Goal: Information Seeking & Learning: Check status

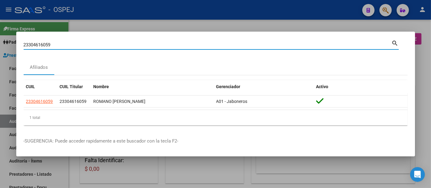
click at [121, 45] on input "23304616059" at bounding box center [208, 45] width 368 height 6
type input "2"
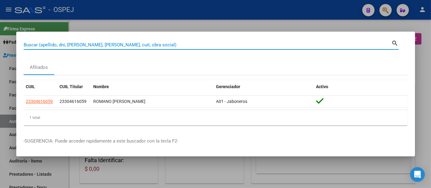
click at [128, 44] on input "Buscar (apellido, dni, [PERSON_NAME], [PERSON_NAME], cuit, obra social)" at bounding box center [208, 45] width 368 height 6
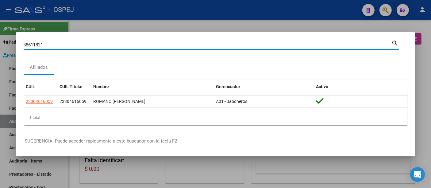
type input "38611821"
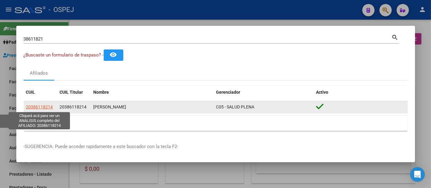
click at [44, 106] on span "20386118214" at bounding box center [39, 106] width 27 height 5
type textarea "20386118214"
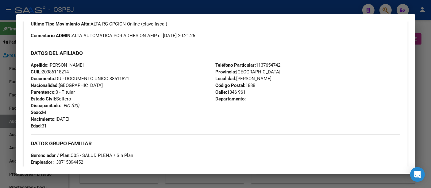
scroll to position [204, 0]
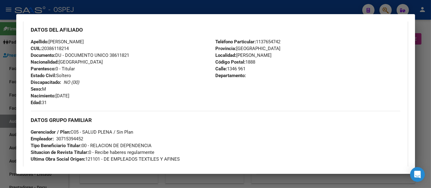
click at [74, 138] on div "30715394452" at bounding box center [69, 138] width 27 height 7
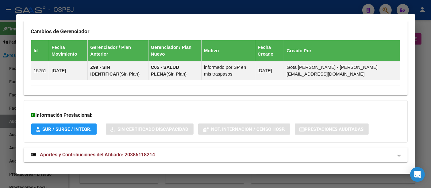
scroll to position [399, 0]
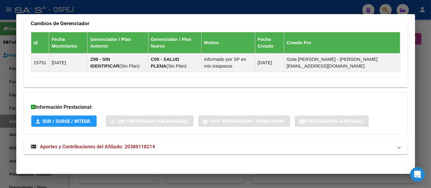
click at [145, 144] on span "Aportes y Contribuciones del Afiliado: 20386118214" at bounding box center [97, 147] width 115 height 6
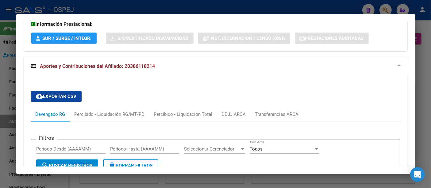
scroll to position [492, 0]
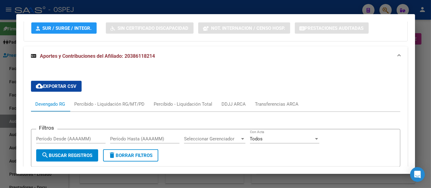
click at [182, 9] on div at bounding box center [215, 94] width 431 height 188
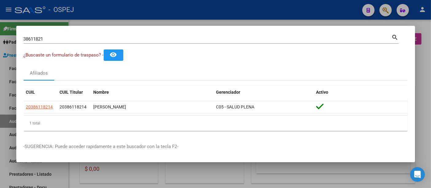
click at [144, 39] on input "38611821" at bounding box center [208, 39] width 368 height 6
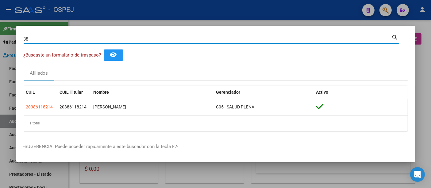
type input "3"
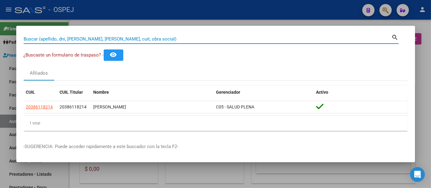
paste input "27944593581"
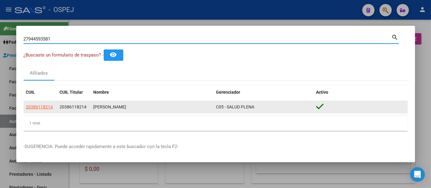
type input "27944593581"
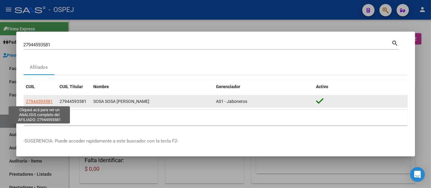
click at [45, 99] on span "27944593581" at bounding box center [39, 101] width 27 height 5
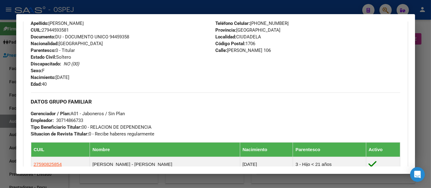
scroll to position [238, 0]
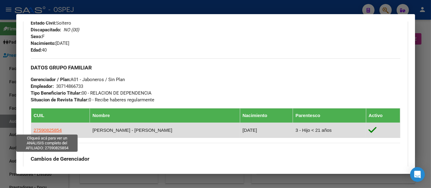
click at [41, 129] on span "27590825854" at bounding box center [48, 129] width 28 height 5
type textarea "27590825854"
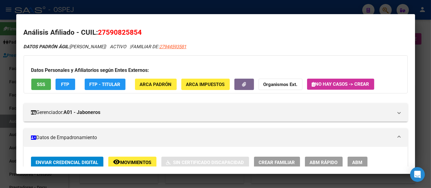
click at [149, 6] on div at bounding box center [215, 94] width 431 height 188
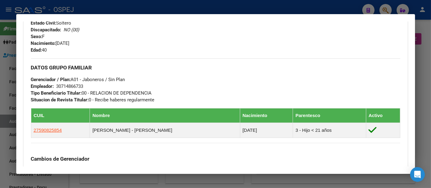
click at [141, 6] on div at bounding box center [215, 94] width 431 height 188
